Goal: Information Seeking & Learning: Compare options

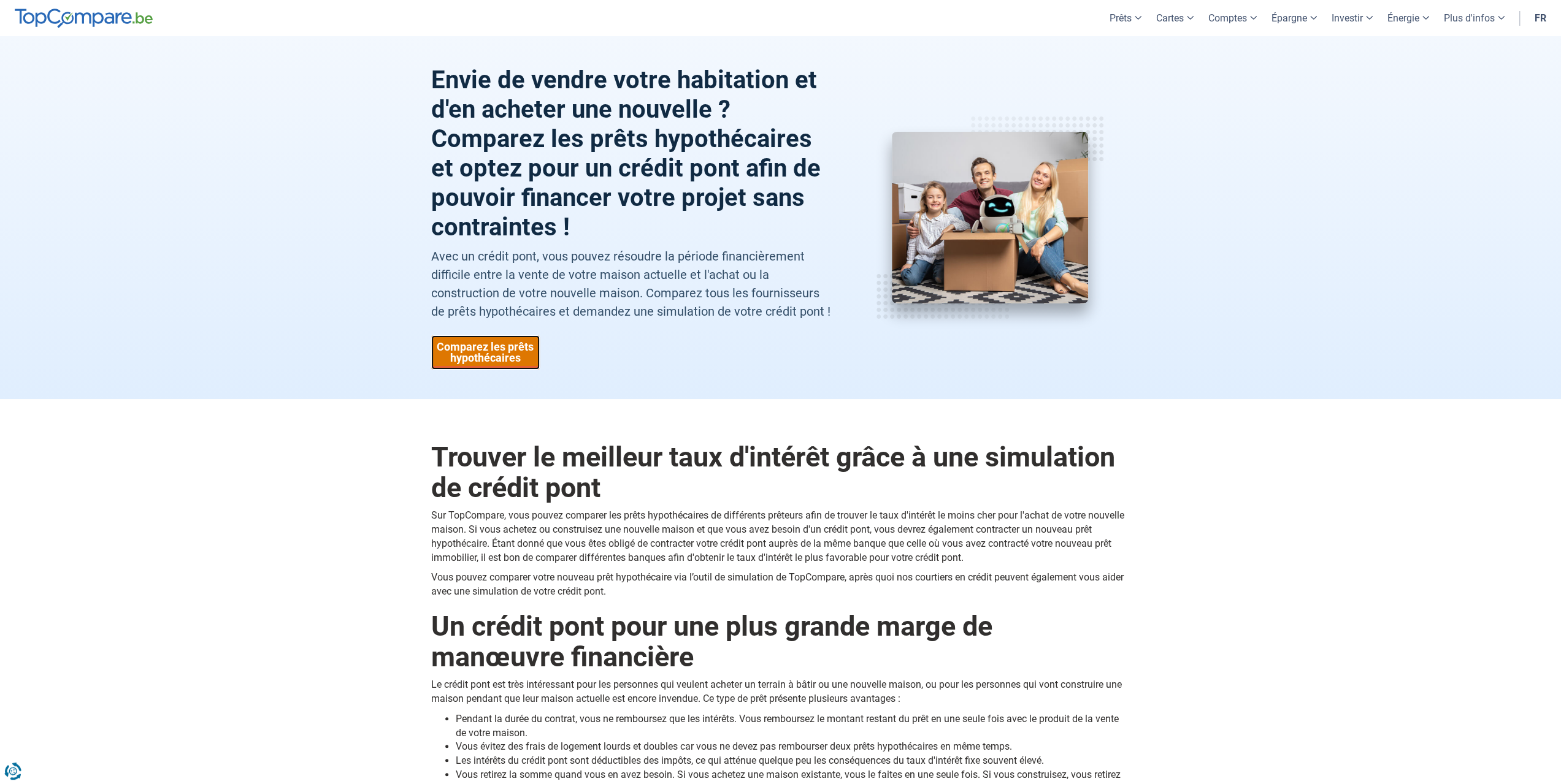
click at [496, 354] on link "Comparez les prêts hypothécaires" at bounding box center [485, 353] width 109 height 35
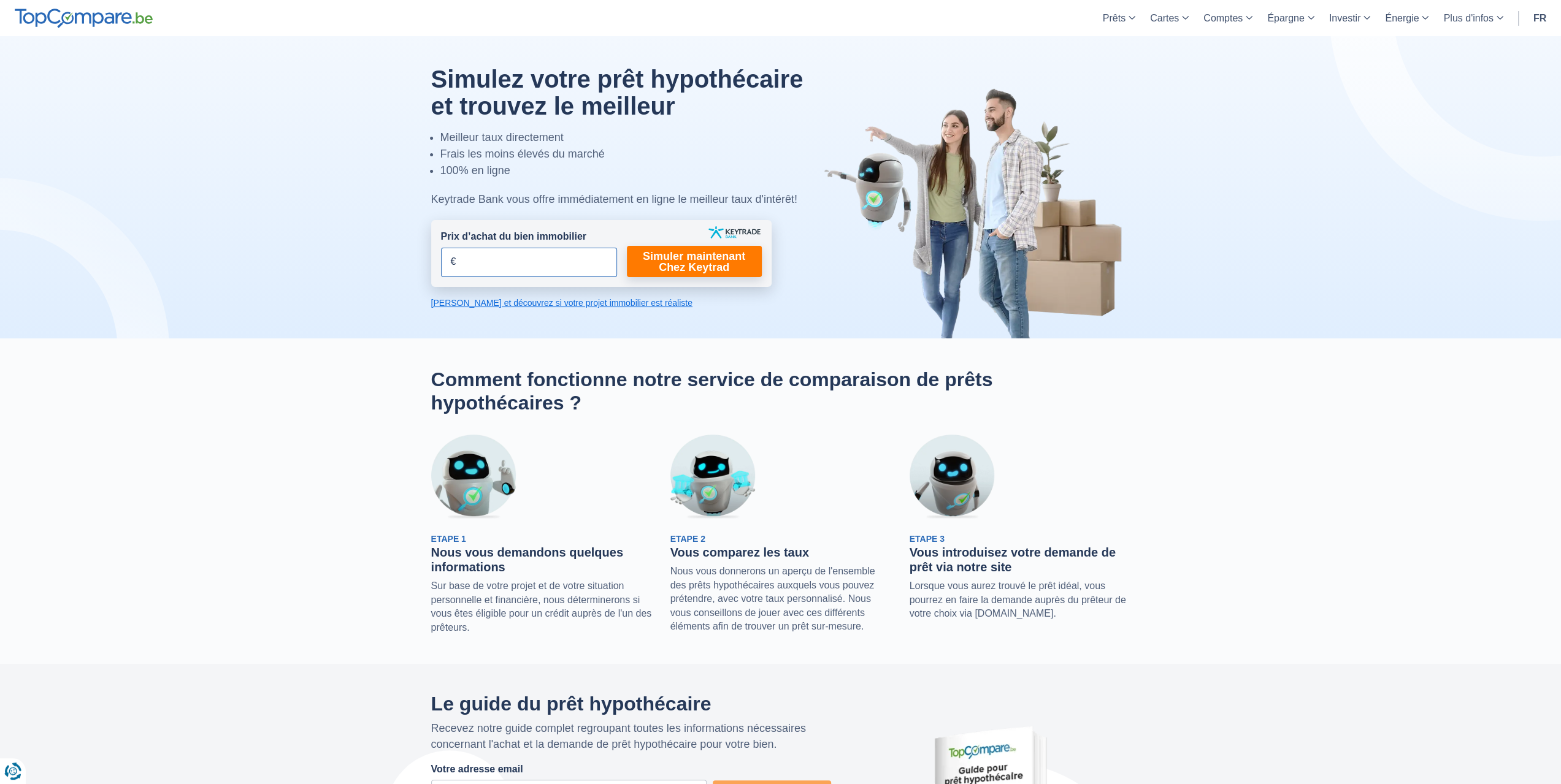
click at [493, 260] on input "Prix d’achat du bien immobilier" at bounding box center [529, 262] width 176 height 29
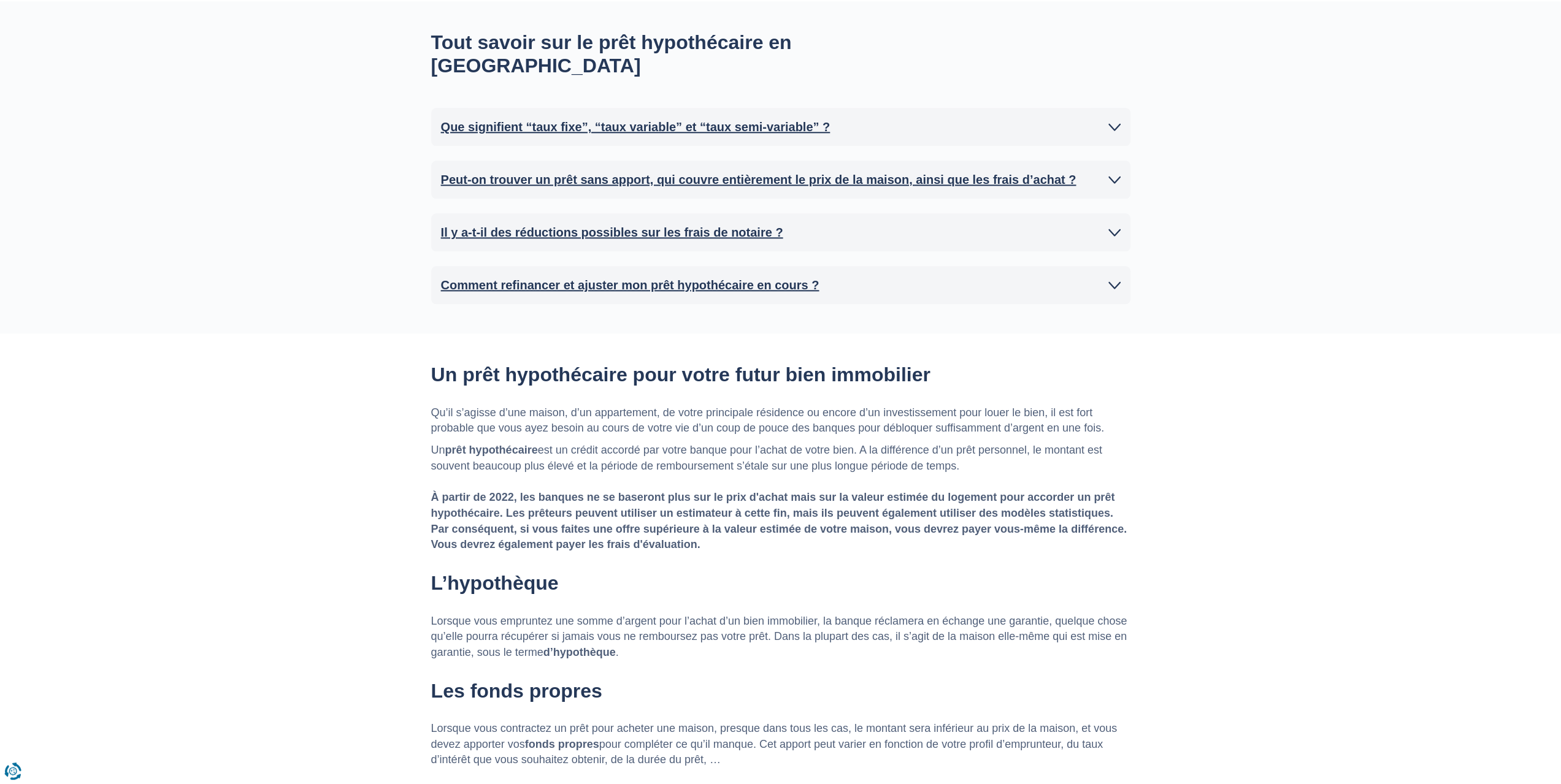
scroll to position [1205, 0]
type input "585.000"
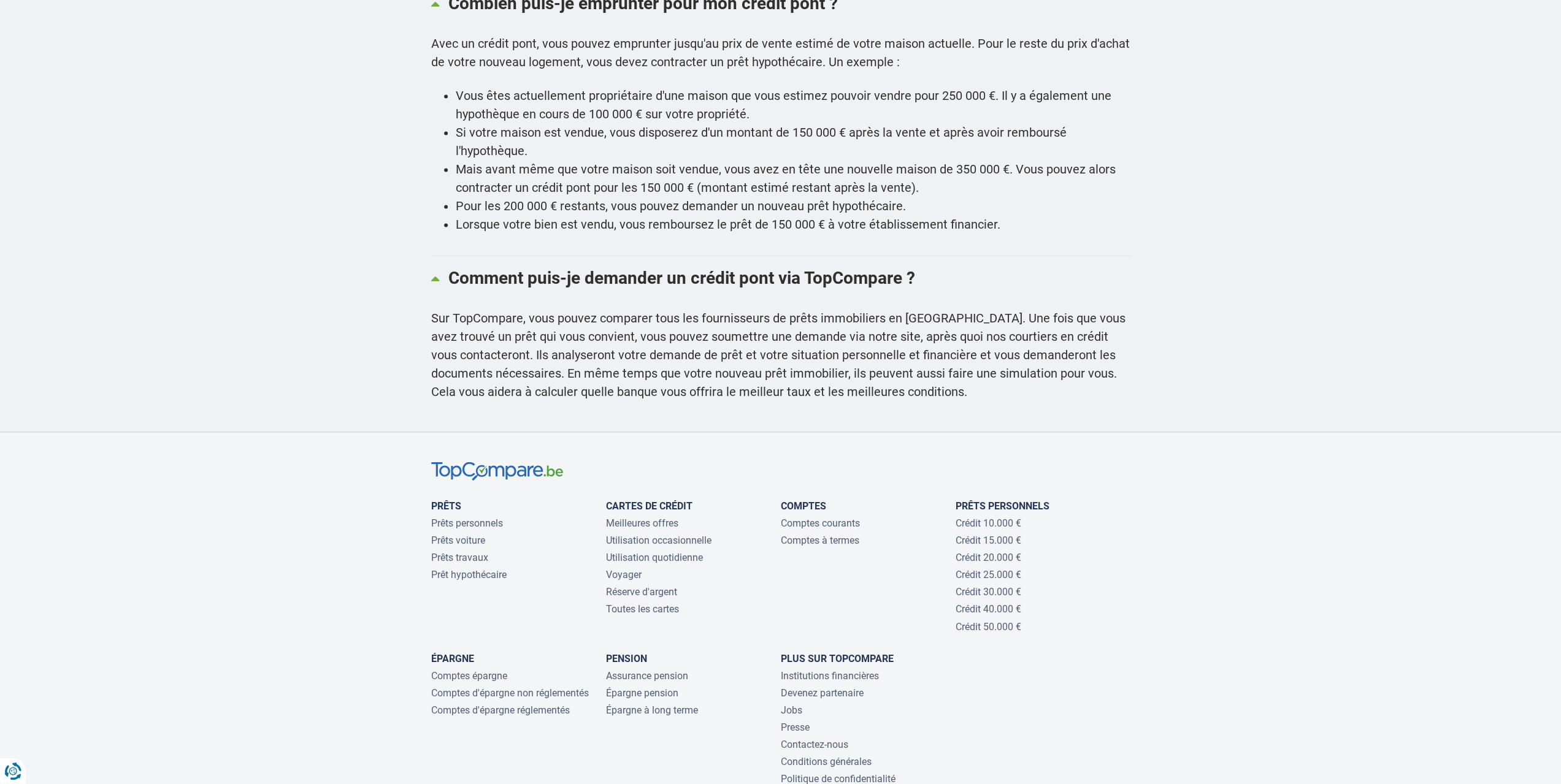
scroll to position [1919, 0]
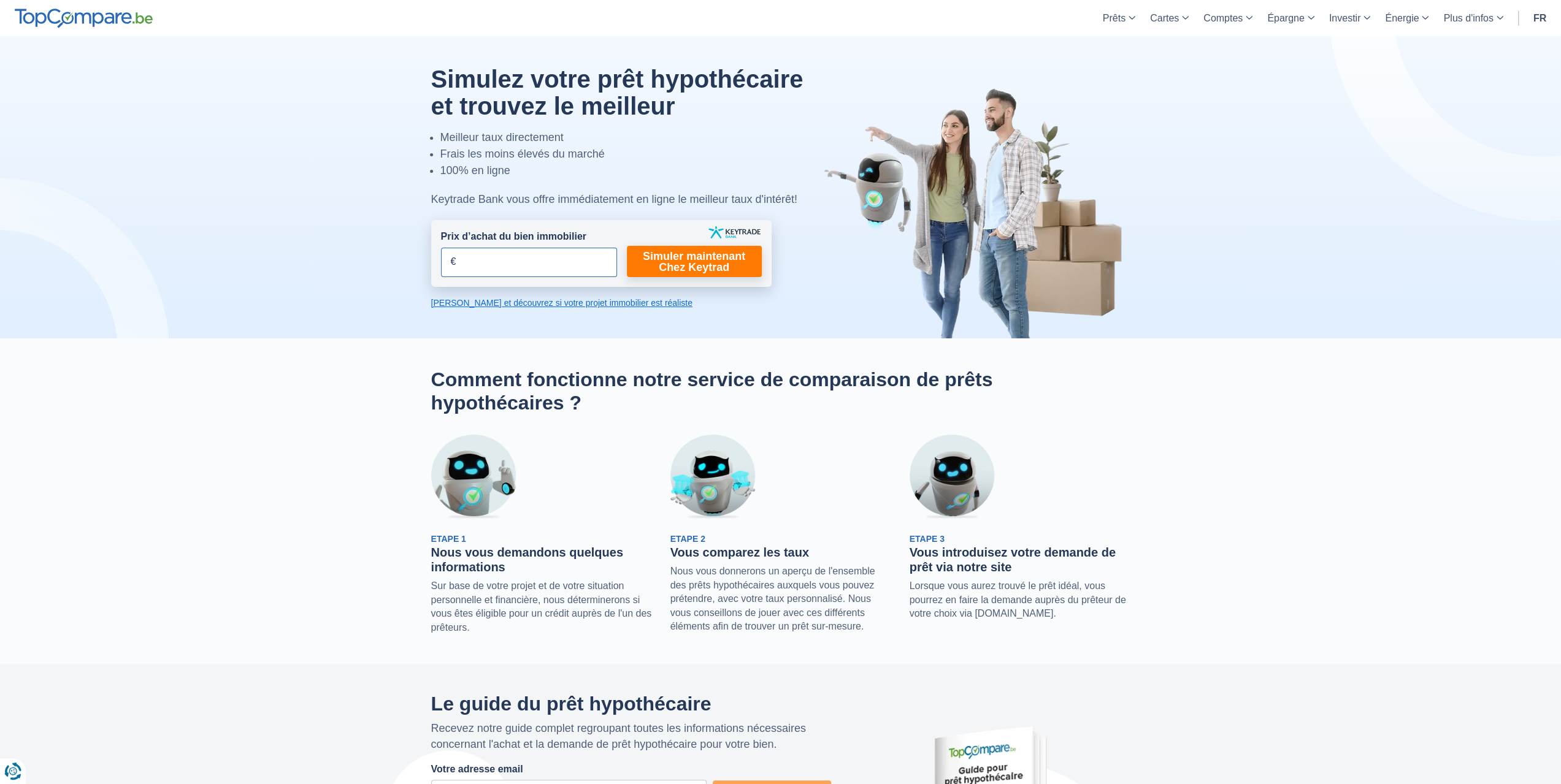
click at [564, 257] on input "Prix d’achat du bien immobilier" at bounding box center [529, 262] width 176 height 29
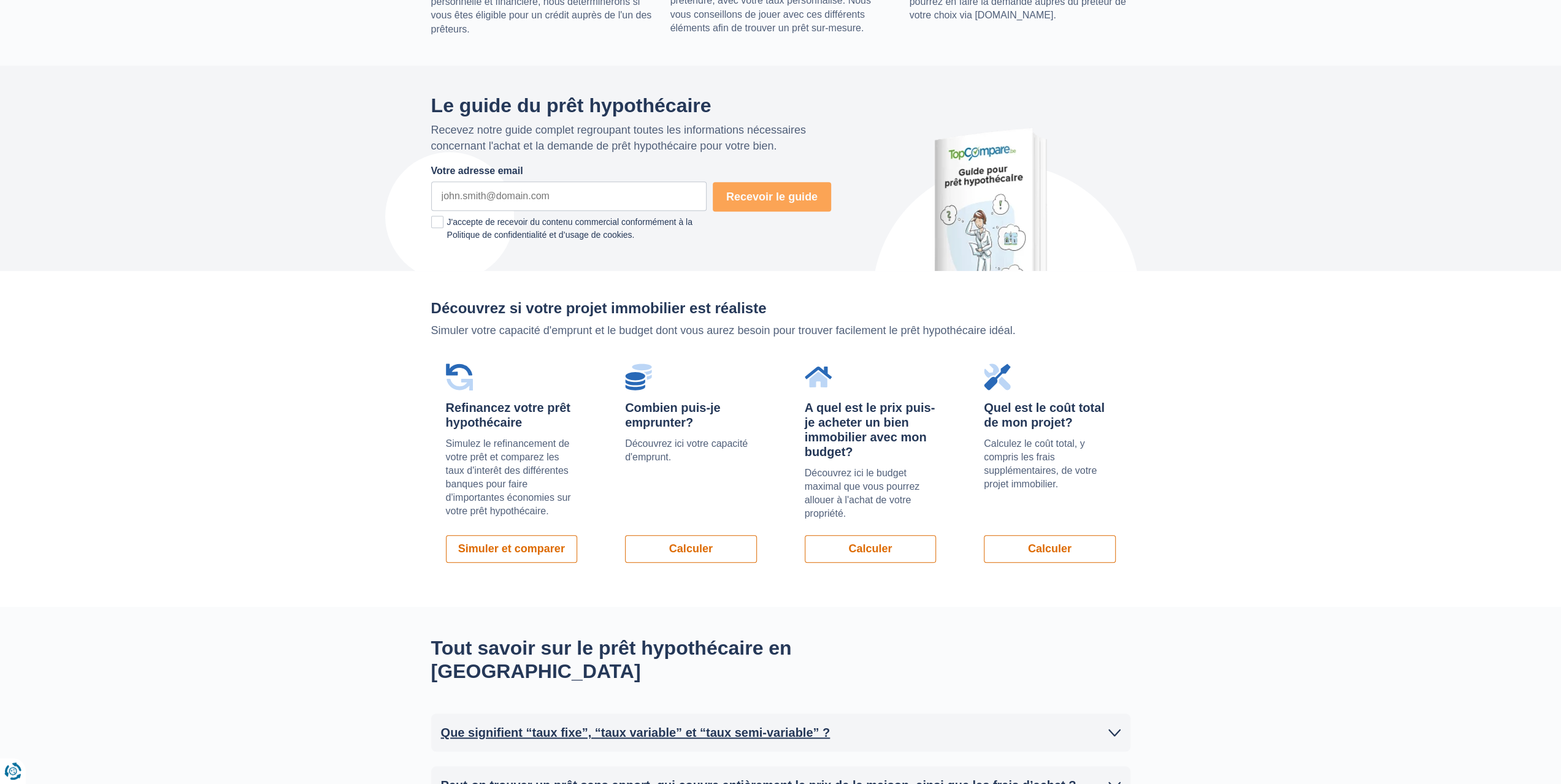
scroll to position [736, 0]
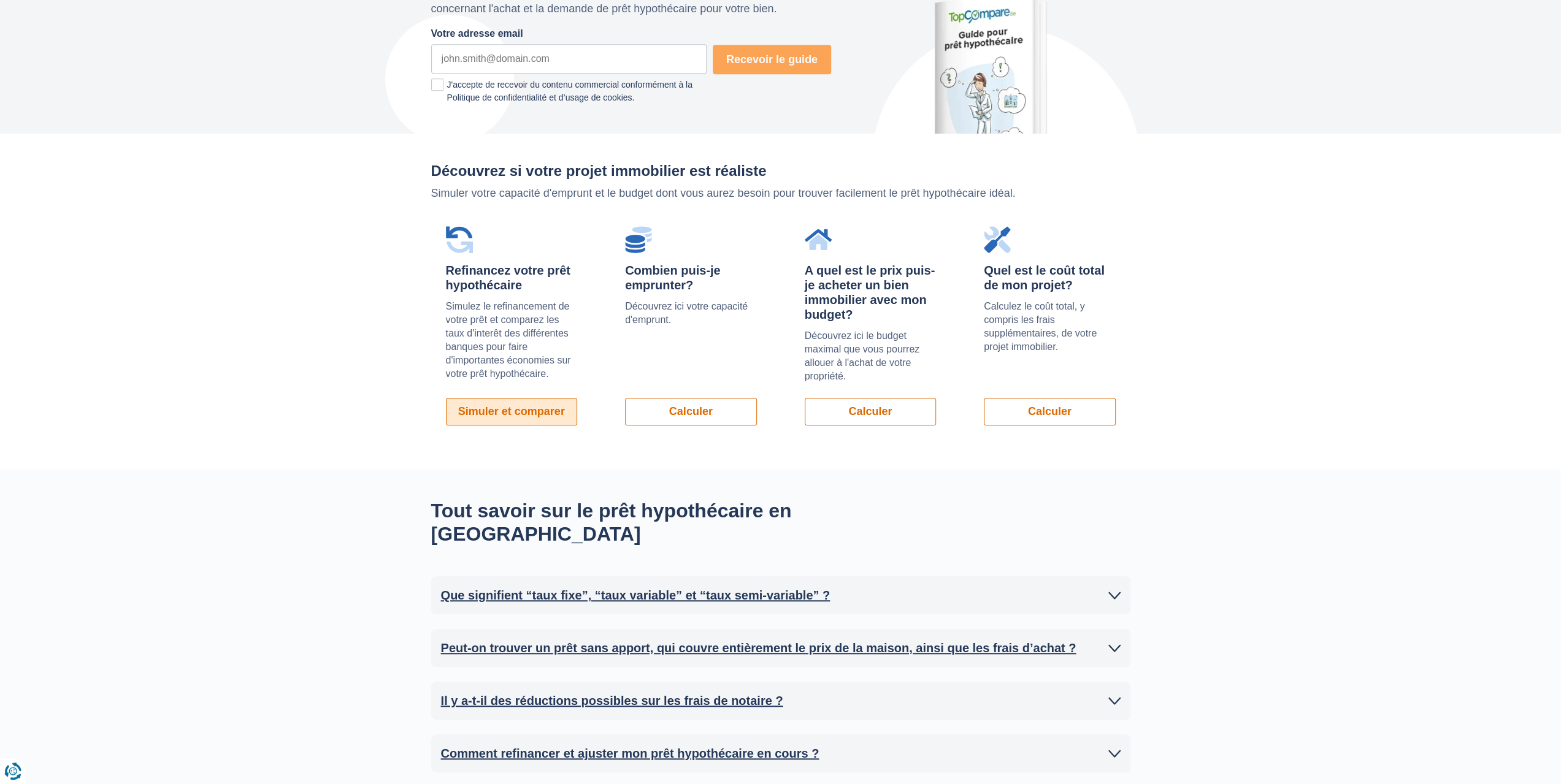
click at [523, 398] on link "Simuler et comparer" at bounding box center [512, 412] width 132 height 28
